Goal: Information Seeking & Learning: Learn about a topic

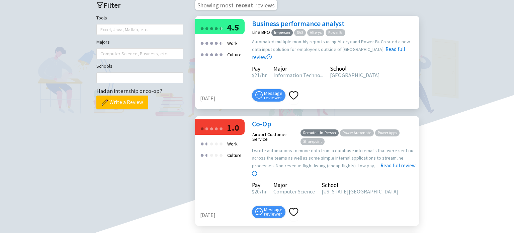
scroll to position [208, 0]
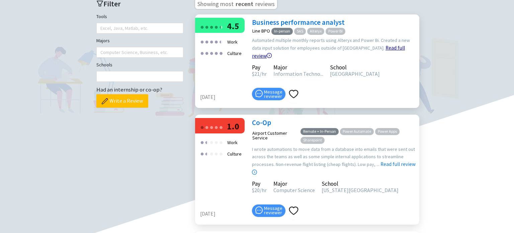
click at [378, 59] on link "Read full review" at bounding box center [328, 35] width 153 height 48
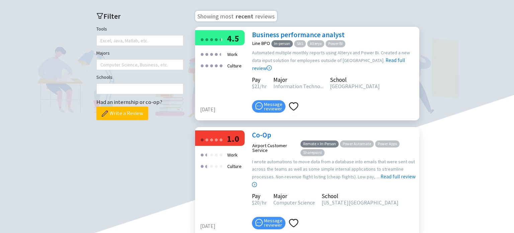
scroll to position [196, 0]
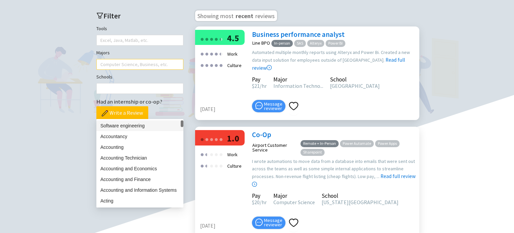
click at [124, 69] on div at bounding box center [136, 64] width 77 height 9
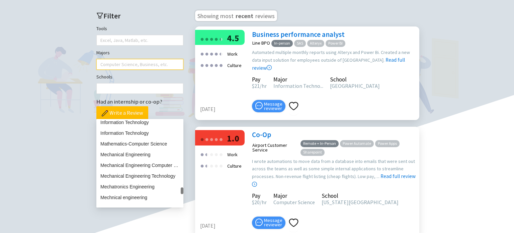
scroll to position [2685, 0]
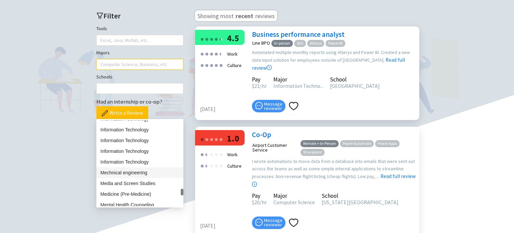
click at [135, 174] on div "Mechnical engineering" at bounding box center [139, 172] width 79 height 7
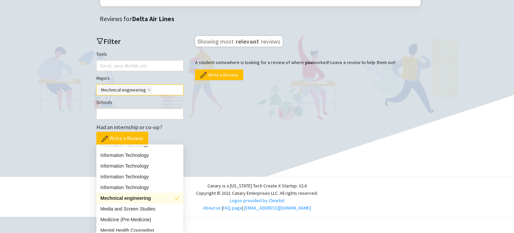
click at [135, 194] on div "Mechnical engineering" at bounding box center [137, 197] width 74 height 7
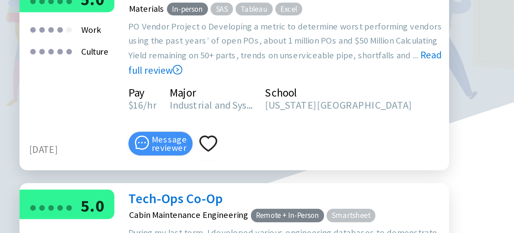
scroll to position [489, 0]
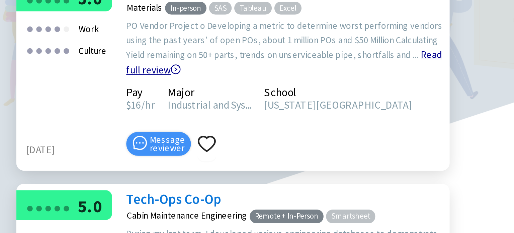
click at [405, 101] on link "Read full review" at bounding box center [333, 78] width 163 height 48
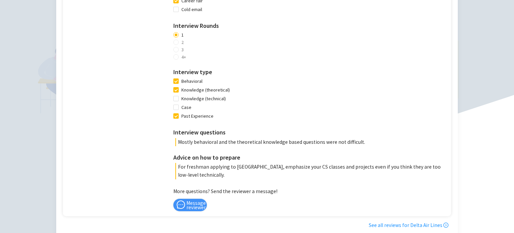
scroll to position [560, 0]
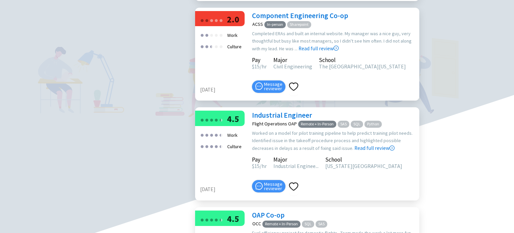
scroll to position [1171, 0]
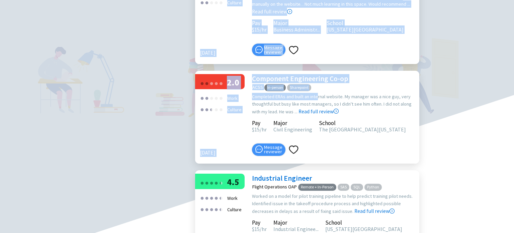
drag, startPoint x: 317, startPoint y: 55, endPoint x: 380, endPoint y: 2, distance: 82.0
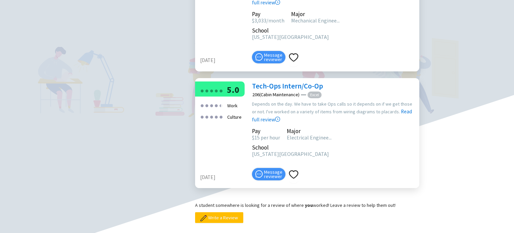
scroll to position [3389, 0]
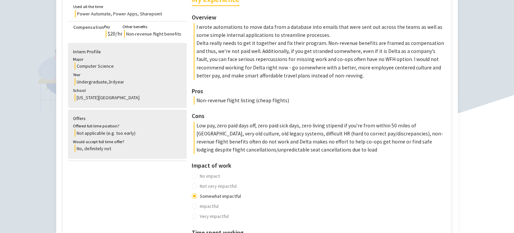
scroll to position [197, 0]
click at [291, 153] on p "Low pay, zero paid days off, zero paid sick days, zero living stipend if you’re…" at bounding box center [321, 137] width 254 height 32
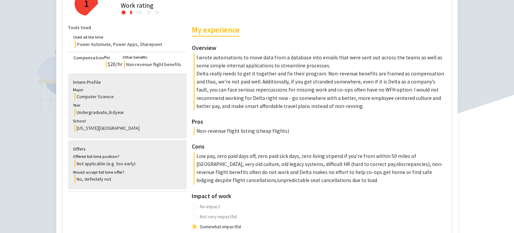
scroll to position [166, 0]
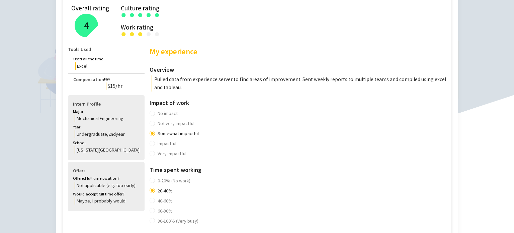
scroll to position [145, 0]
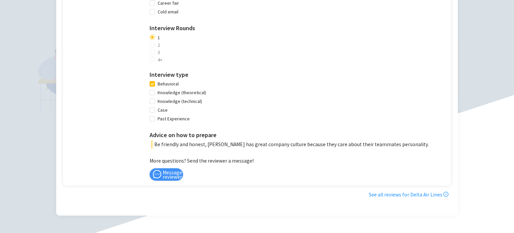
scroll to position [451, 0]
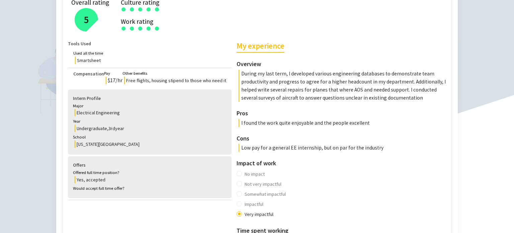
scroll to position [161, 0]
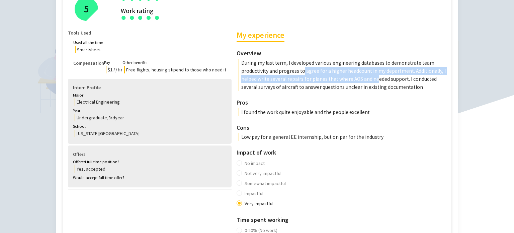
drag, startPoint x: 267, startPoint y: 70, endPoint x: 321, endPoint y: 75, distance: 54.5
click at [321, 75] on p "During my last term, I developed various engineering databases to demonstrate t…" at bounding box center [343, 75] width 209 height 32
click at [307, 76] on p "During my last term, I developed various engineering databases to demonstrate t…" at bounding box center [343, 75] width 209 height 32
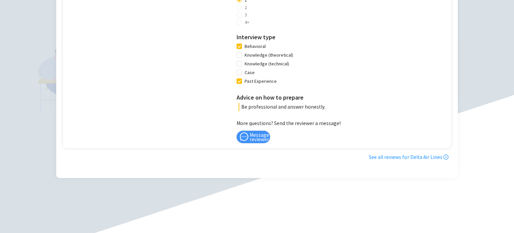
scroll to position [584, 0]
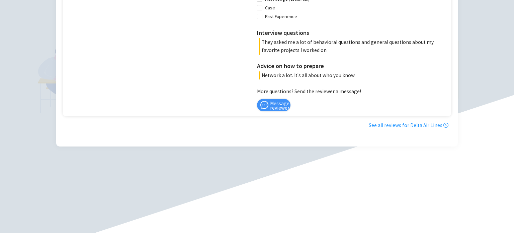
scroll to position [634, 0]
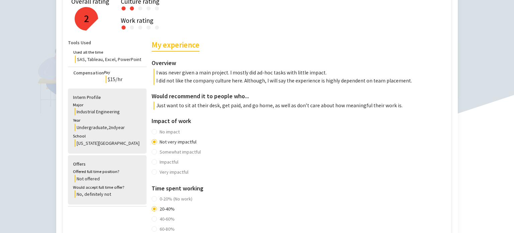
scroll to position [151, 0]
click at [245, 131] on div "No impact Not very impactful Somewhat impactful Impactful Very impactful" at bounding box center [300, 151] width 296 height 50
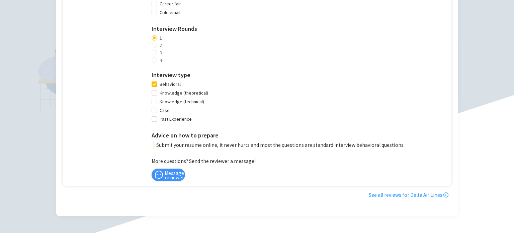
scroll to position [475, 0]
click at [292, 90] on div "Interview advice How did you find the job / apply? Online job board (e.g., Link…" at bounding box center [300, 36] width 296 height 226
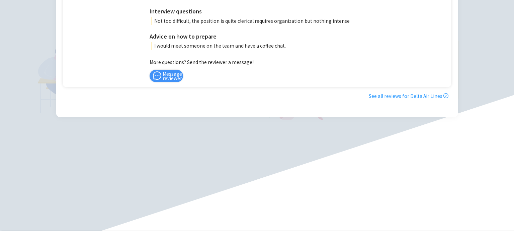
scroll to position [595, 0]
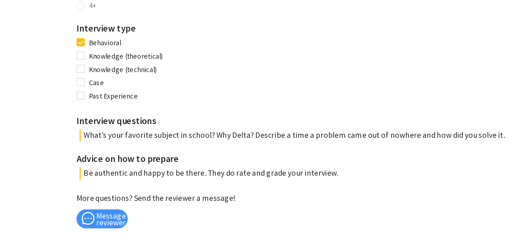
scroll to position [492, 0]
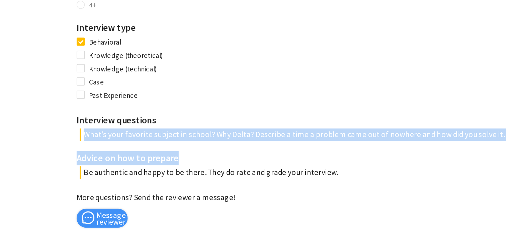
drag, startPoint x: 344, startPoint y: 147, endPoint x: 376, endPoint y: 157, distance: 33.1
click at [376, 157] on div "Interview advice How did you find the job / apply? Online job board (e.g., Link…" at bounding box center [305, 71] width 286 height 250
click at [390, 163] on h3 "Interview questions" at bounding box center [305, 158] width 286 height 9
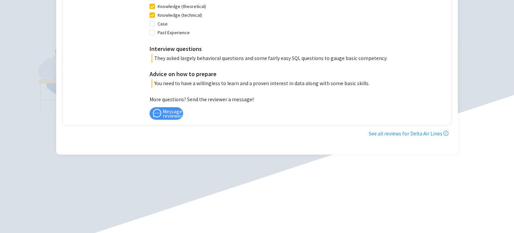
scroll to position [591, 0]
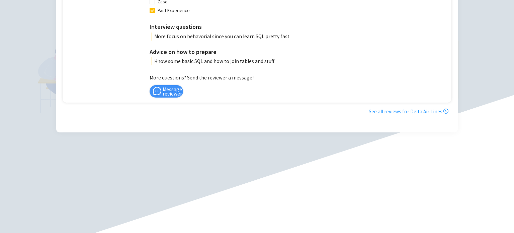
scroll to position [572, 0]
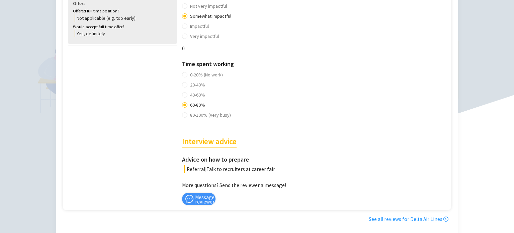
scroll to position [319, 0]
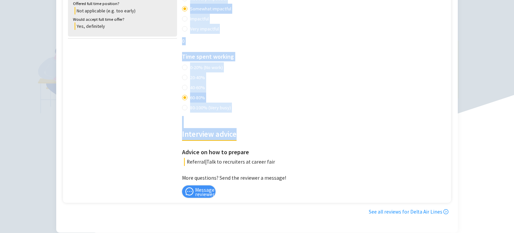
drag, startPoint x: 177, startPoint y: 135, endPoint x: 239, endPoint y: 132, distance: 62.0
click at [239, 132] on div "Tools Used Used all the time Excel Compensation Pay $15 per hour Housing stipen…" at bounding box center [258, 34] width 380 height 326
click at [225, 139] on h2 "Interview advice" at bounding box center [209, 128] width 55 height 25
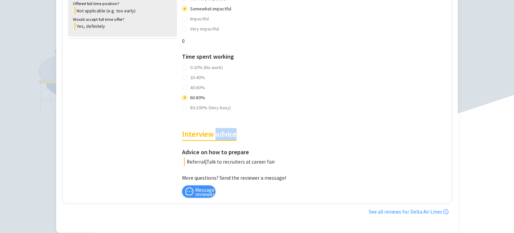
click at [225, 139] on h2 "Interview advice" at bounding box center [209, 128] width 55 height 25
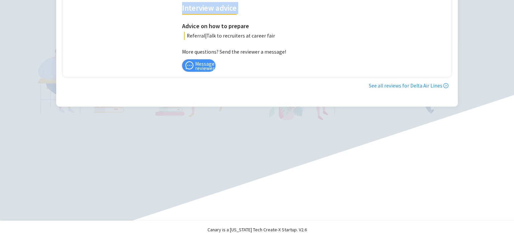
scroll to position [472, 0]
